Goal: Task Accomplishment & Management: Manage account settings

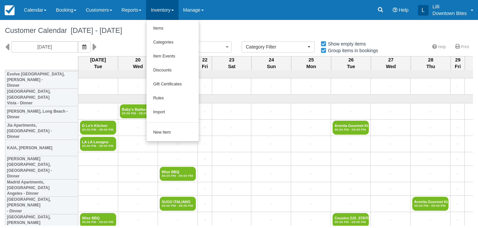
select select
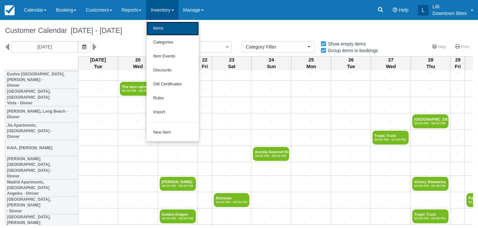
click at [171, 32] on link "Items" at bounding box center [172, 29] width 52 height 14
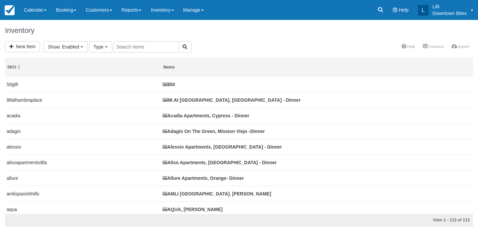
select select
click at [202, 47] on input "text" at bounding box center [220, 46] width 65 height 11
type input "avel"
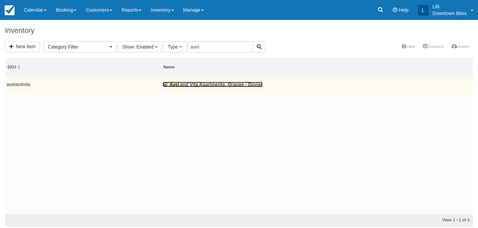
click at [221, 87] on link "Avel and Vita Apartments, Orange - Dinner" at bounding box center [213, 84] width 100 height 5
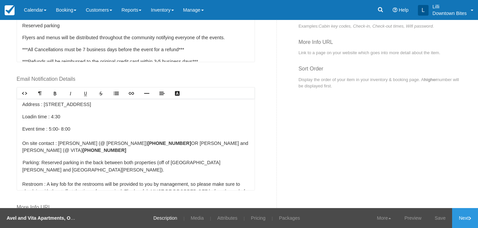
scroll to position [13, 0]
click at [442, 220] on link "Save" at bounding box center [440, 218] width 24 height 20
click at [36, 8] on link "Calendar" at bounding box center [35, 10] width 32 height 20
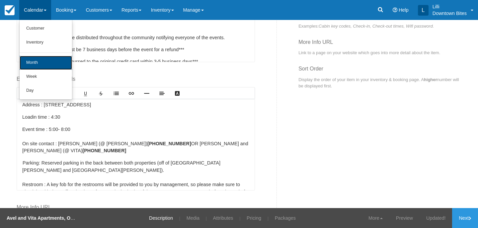
click at [43, 62] on link "Month" at bounding box center [46, 63] width 52 height 14
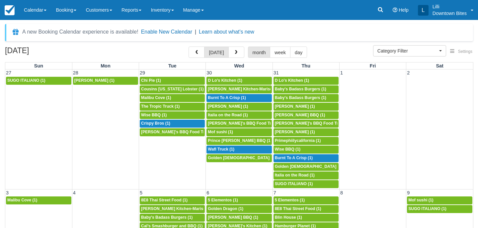
select select
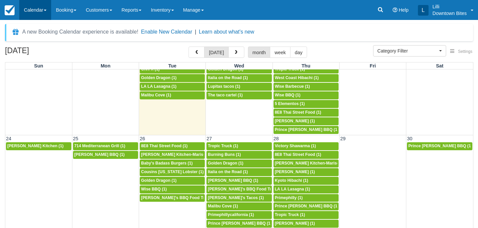
click at [34, 8] on link "Calendar" at bounding box center [35, 10] width 32 height 20
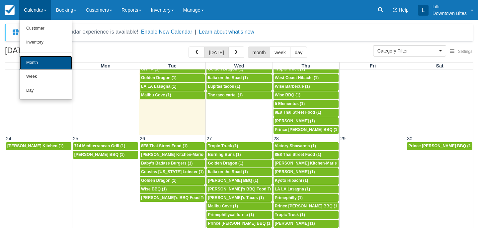
click at [31, 65] on link "Month" at bounding box center [46, 63] width 52 height 14
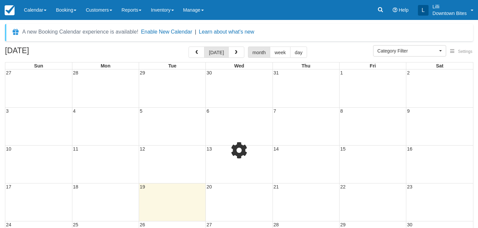
select select
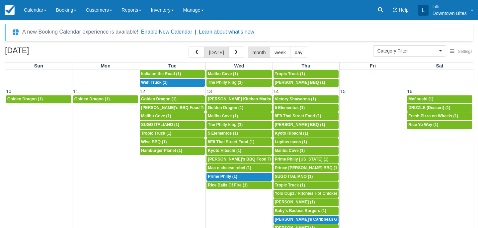
scroll to position [196, 0]
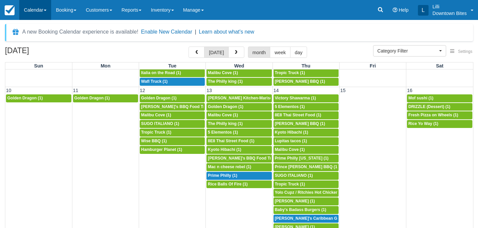
click at [45, 9] on link "Calendar" at bounding box center [35, 10] width 32 height 20
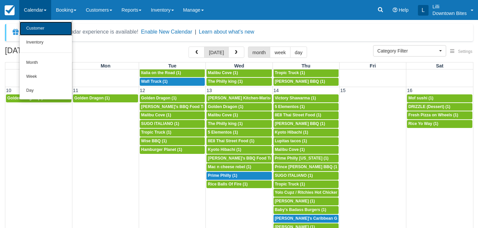
click at [38, 32] on link "Customer" at bounding box center [46, 29] width 52 height 14
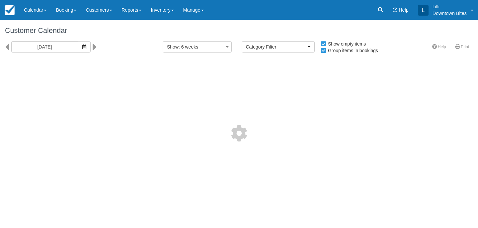
select select
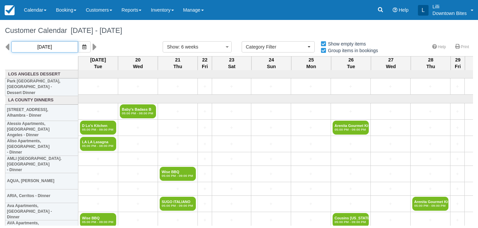
click at [54, 45] on input "08/19/25" at bounding box center [44, 46] width 67 height 11
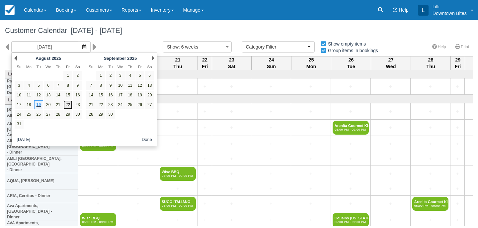
click at [70, 104] on link "22" at bounding box center [67, 104] width 9 height 9
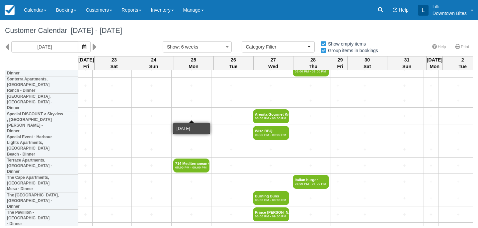
scroll to position [1531, 0]
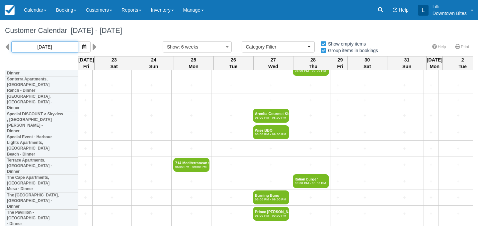
click at [54, 45] on input "08/22/25" at bounding box center [44, 46] width 67 height 11
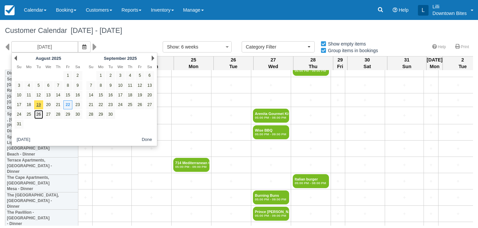
click at [39, 117] on link "26" at bounding box center [38, 114] width 9 height 9
type input "08/26/25"
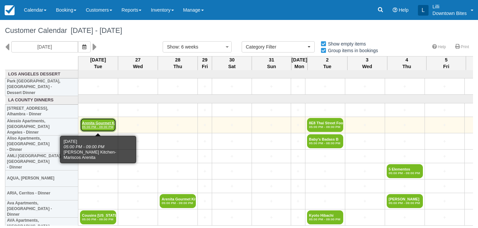
click at [106, 125] on em "05:00 PM - 09:00 PM" at bounding box center [98, 127] width 32 height 4
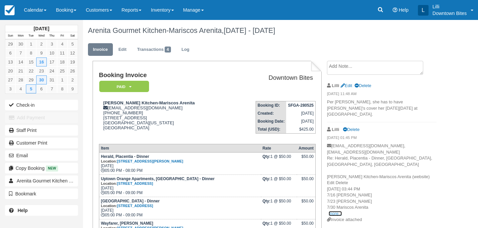
click at [334, 211] on link "more..." at bounding box center [335, 213] width 13 height 5
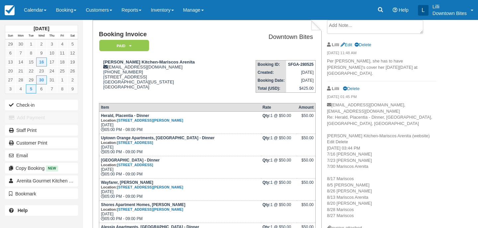
scroll to position [40, 0]
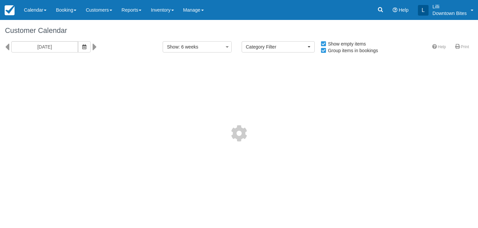
select select
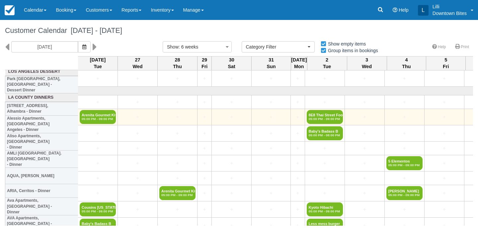
scroll to position [0, 0]
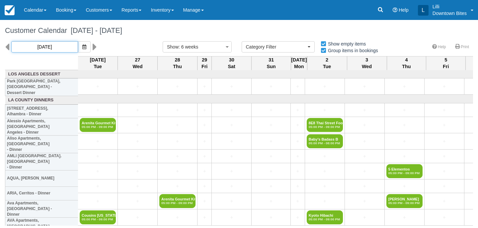
click at [46, 47] on input "[DATE]" at bounding box center [44, 46] width 67 height 11
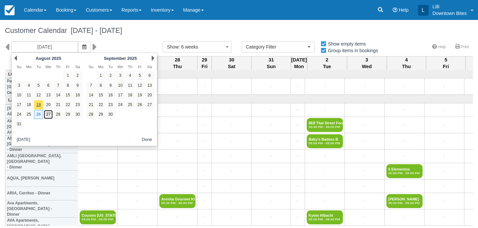
click at [50, 115] on link "27" at bounding box center [48, 114] width 9 height 9
type input "08/27/25"
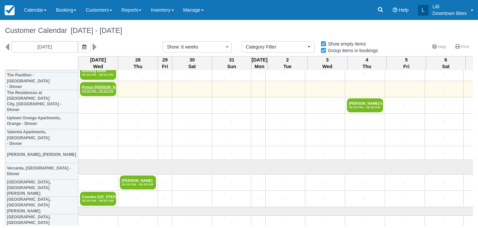
scroll to position [1670, 0]
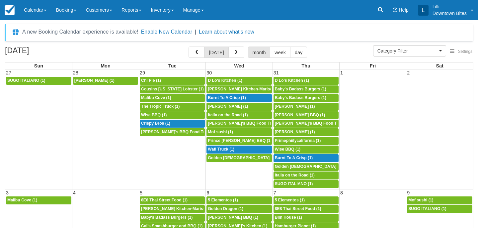
select select
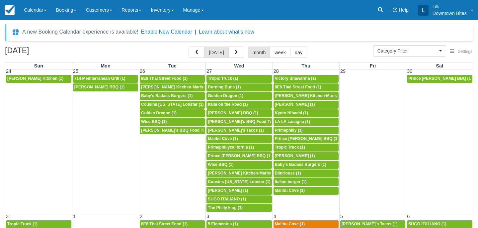
scroll to position [513, 0]
